Goal: Task Accomplishment & Management: Use online tool/utility

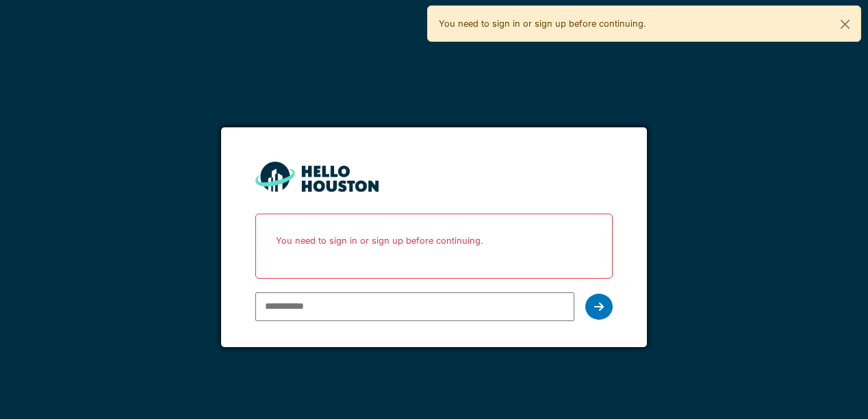
click at [328, 305] on input "email" at bounding box center [414, 306] width 318 height 29
click at [348, 313] on input "email" at bounding box center [414, 306] width 318 height 29
type input "**********"
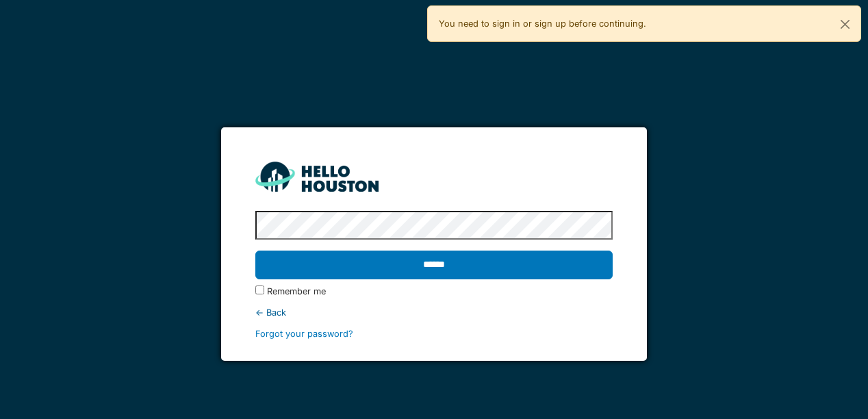
click at [255, 250] on input "******" at bounding box center [433, 264] width 357 height 29
